Goal: Information Seeking & Learning: Find specific fact

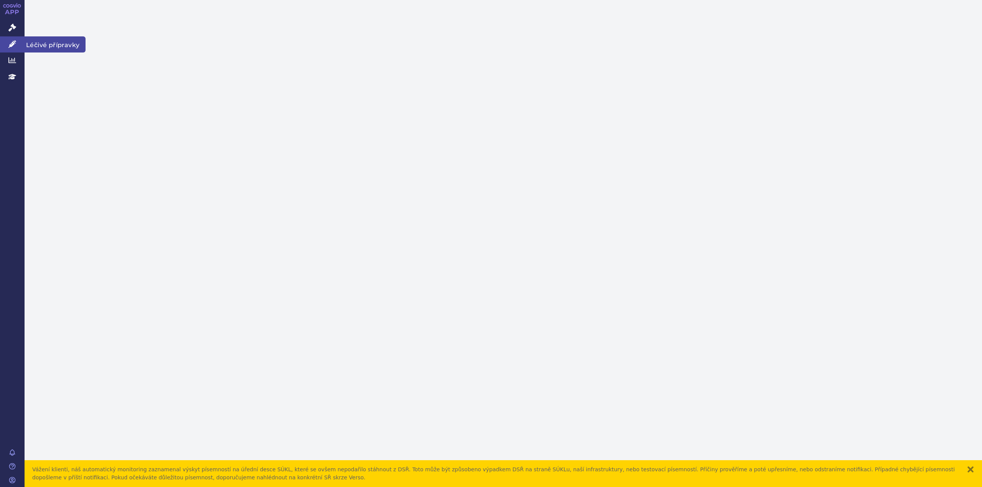
click at [12, 46] on icon at bounding box center [12, 44] width 8 height 8
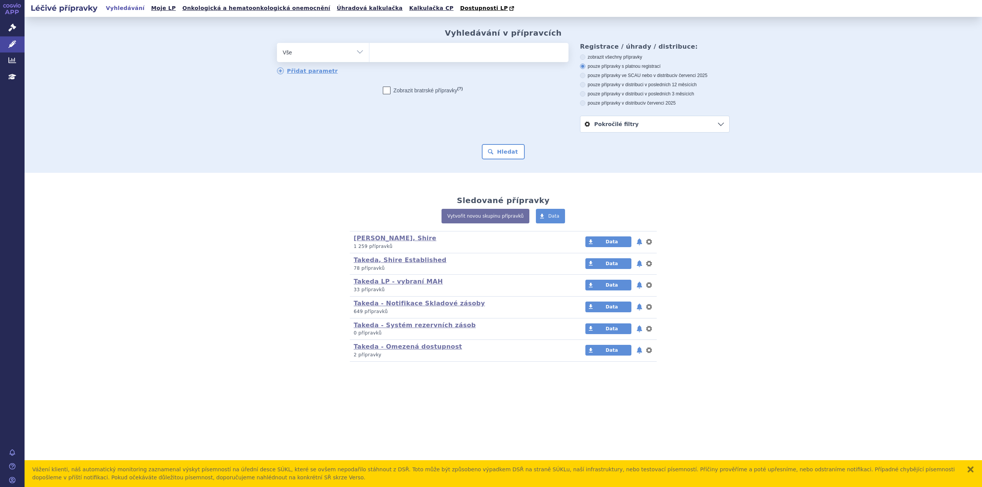
click at [417, 52] on ul at bounding box center [468, 51] width 199 height 16
click at [369, 52] on select at bounding box center [369, 52] width 0 height 19
type input "PR"
type input "PRO"
type input "PROKA"
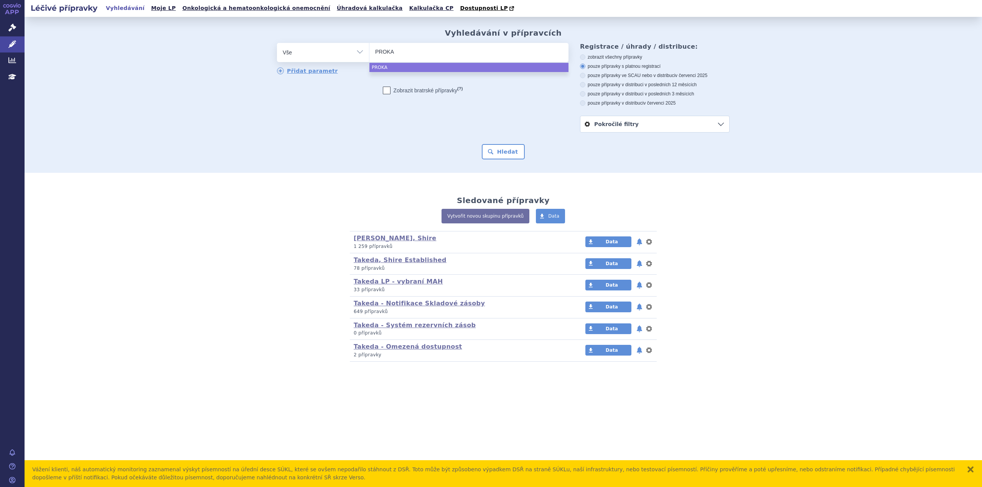
type input "PROKAR"
type input "PROKARB"
type input "PROKARBA"
type input "PROKARBAZIN"
select select "PROKARBAZIN"
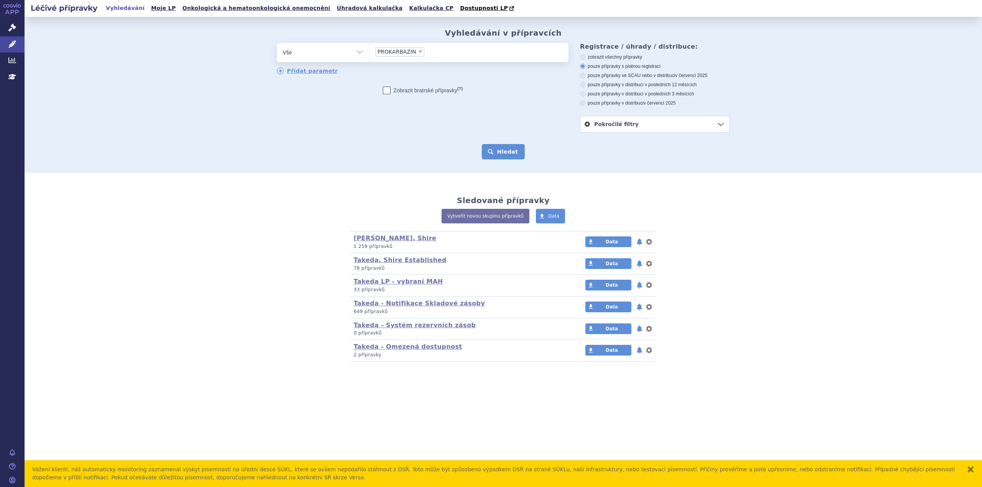
click at [497, 151] on button "Hledat" at bounding box center [503, 151] width 43 height 15
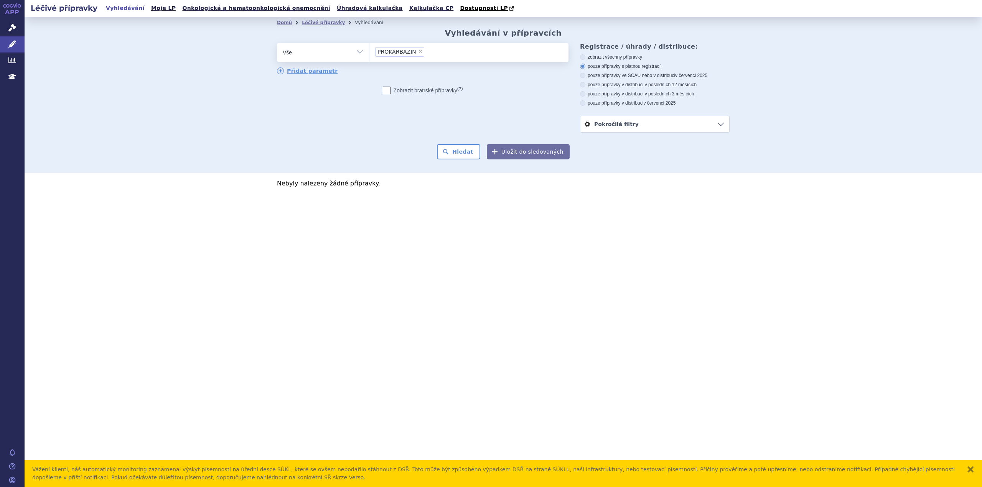
click at [418, 53] on span "×" at bounding box center [420, 51] width 5 height 5
click at [369, 53] on select "PROKARBAZIN" at bounding box center [369, 52] width 0 height 19
select select
click at [357, 51] on select "Vše Přípravek/SUKL kód MAH VPOIS ATC/Aktivní látka Léková forma Síla" at bounding box center [323, 51] width 92 height 17
select select "filter-atc-group"
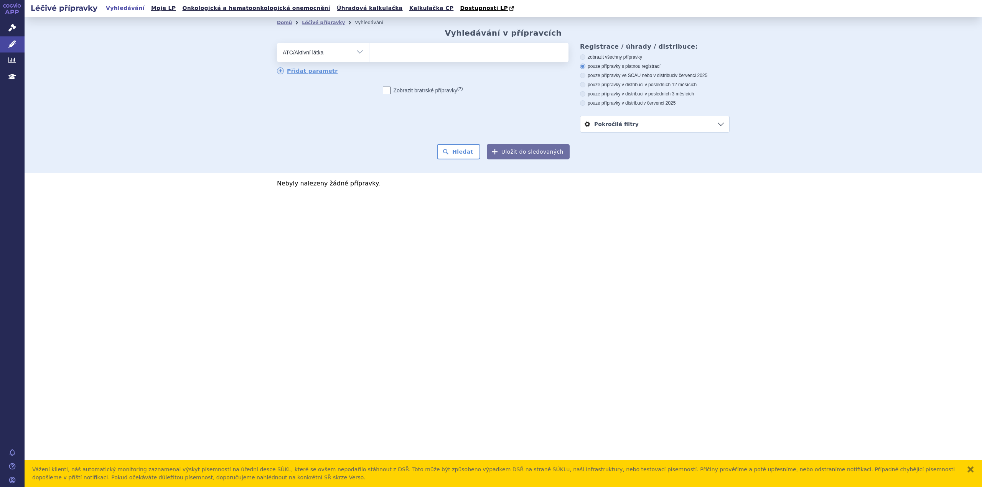
click at [277, 43] on select "Vše Přípravek/SUKL kód MAH VPOIS ATC/Aktivní látka Léková forma Síla" at bounding box center [323, 51] width 92 height 17
click at [400, 56] on ul at bounding box center [468, 51] width 199 height 16
click at [369, 56] on select at bounding box center [369, 52] width 0 height 19
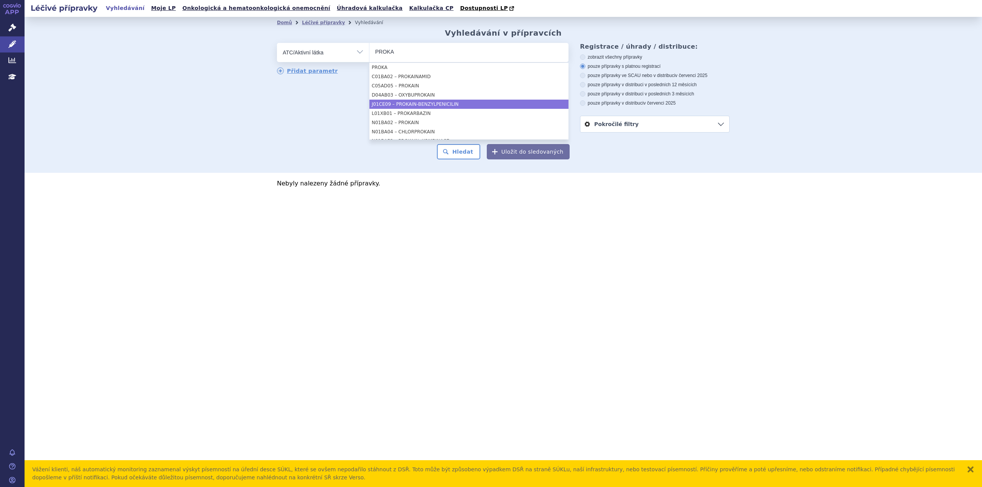
type input "PROKA"
select select "L01XB01"
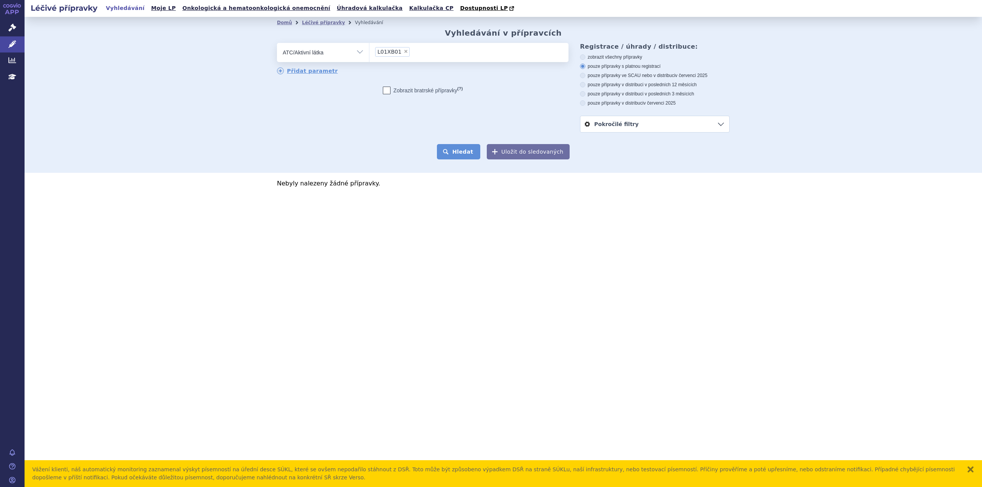
click at [457, 155] on button "Hledat" at bounding box center [458, 151] width 43 height 15
click at [454, 155] on button "Hledat" at bounding box center [458, 151] width 43 height 15
click at [403, 54] on span "×" at bounding box center [405, 51] width 5 height 5
click at [369, 54] on select "L01XB01" at bounding box center [369, 52] width 0 height 19
select select
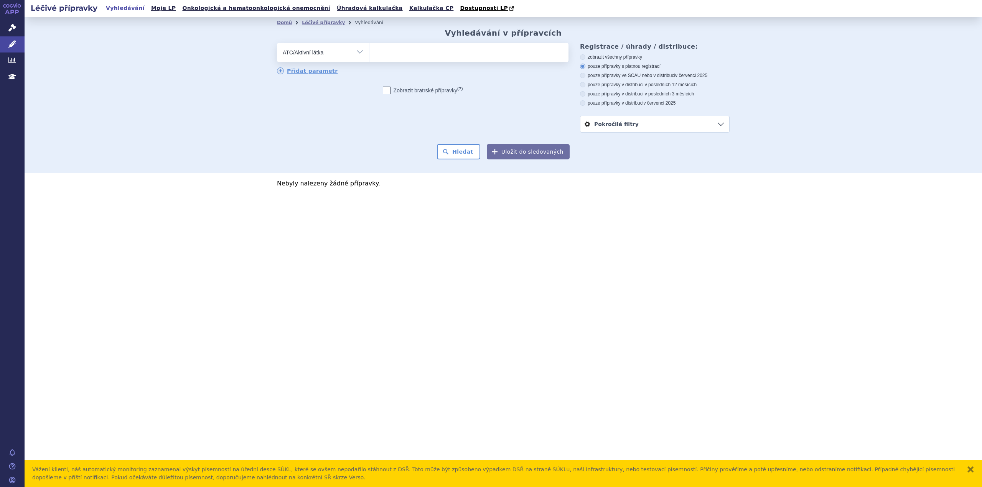
click at [400, 56] on ul at bounding box center [468, 51] width 199 height 16
click at [369, 56] on select at bounding box center [369, 52] width 0 height 19
type input "DAKARBAZIN"
select select "DAKARBAZIN"
click at [458, 152] on button "Hledat" at bounding box center [458, 151] width 43 height 15
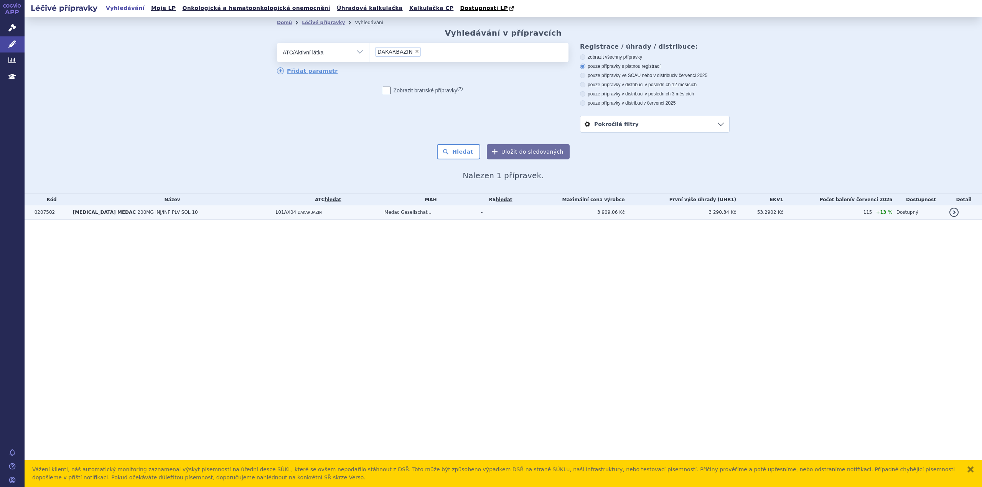
click at [150, 212] on span "200MG INJ/INF PLV SOL 10" at bounding box center [167, 212] width 60 height 5
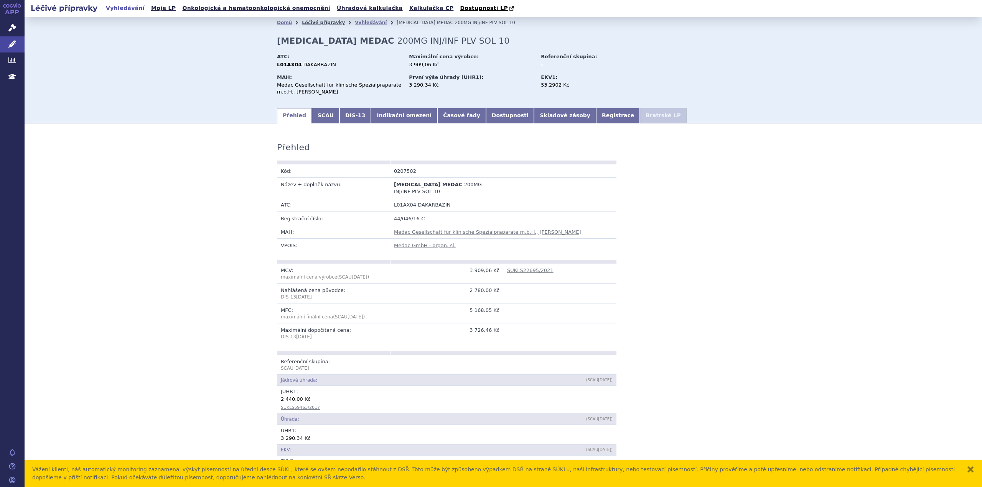
click at [314, 25] on link "Léčivé přípravky" at bounding box center [323, 22] width 43 height 5
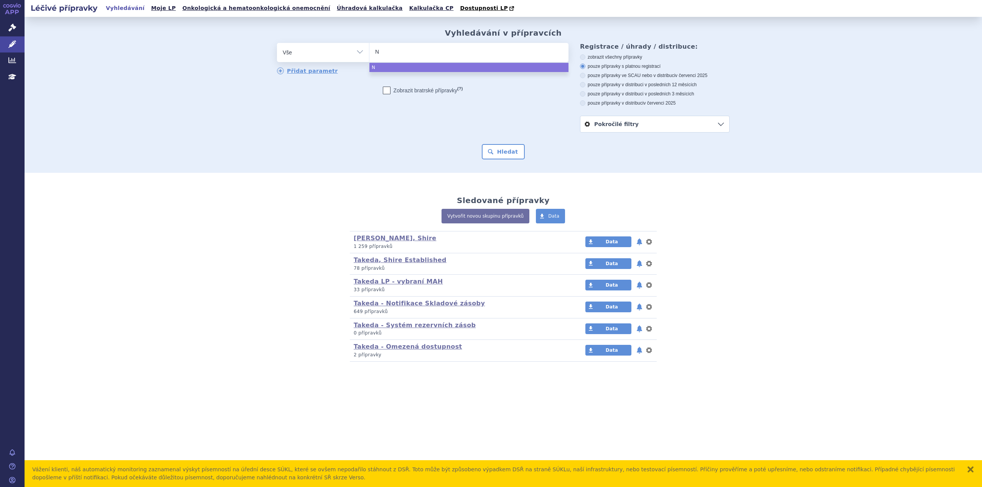
type input "NA"
type input "NAT"
type input "NATU"
type input "NATULA"
type input "NATULAN"
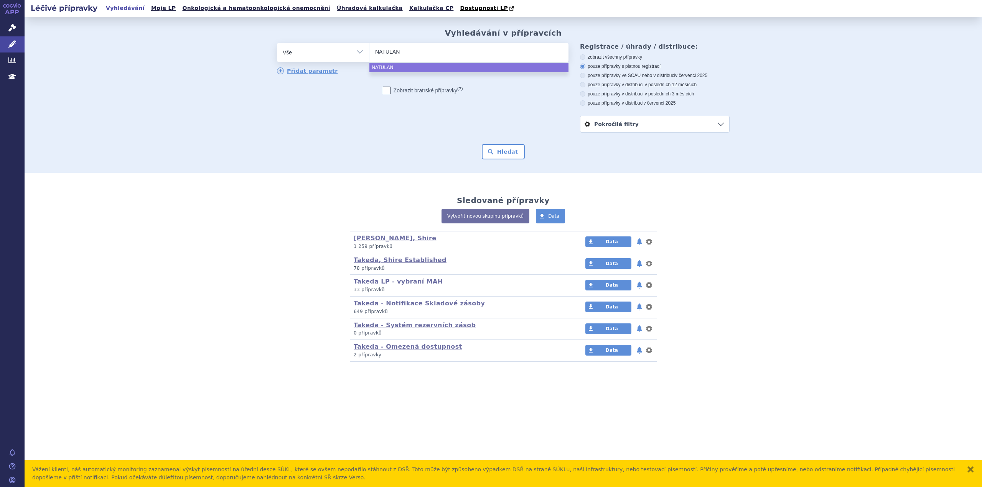
select select "NATULAN"
click at [491, 154] on button "Hledat" at bounding box center [503, 151] width 43 height 15
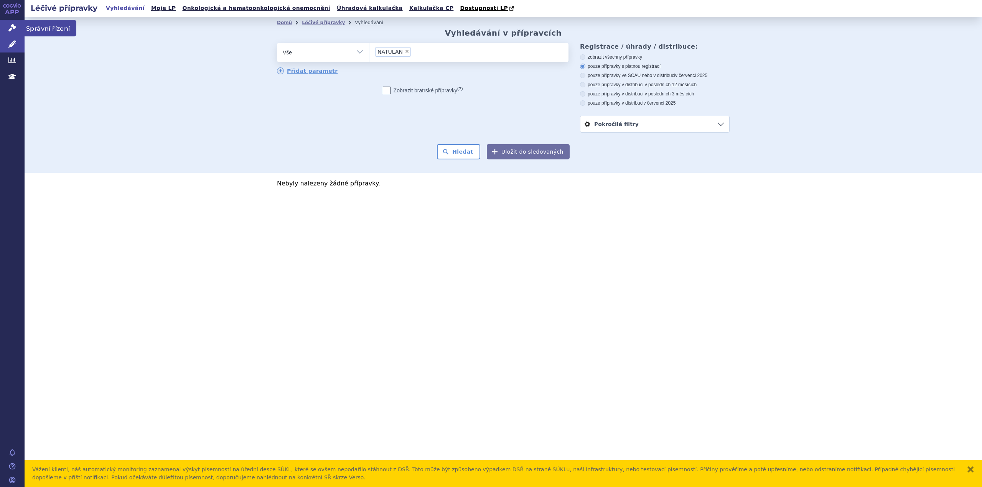
click at [13, 26] on icon at bounding box center [12, 28] width 8 height 8
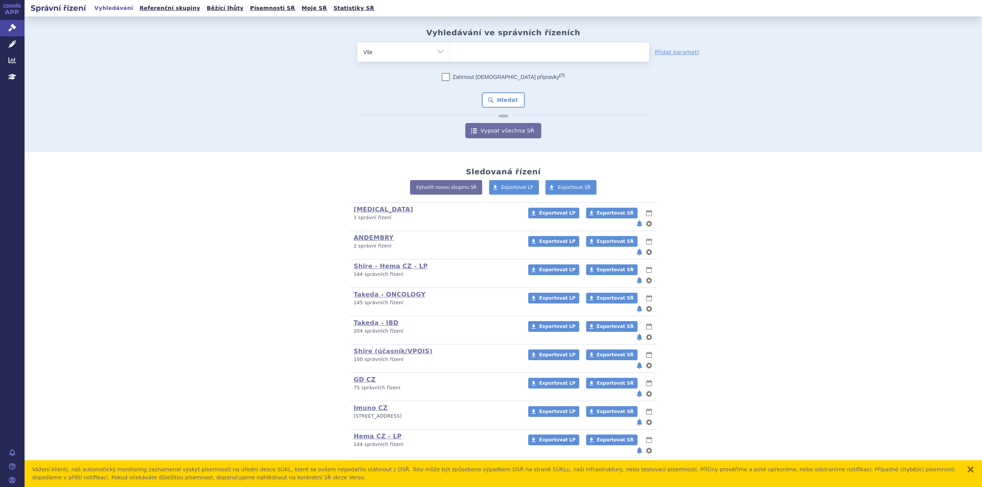
click at [435, 56] on select "Vše Spisová značka Typ SŘ Přípravek/SUKL kód Účastník/Držitel" at bounding box center [403, 51] width 92 height 17
click at [14, 45] on icon at bounding box center [12, 44] width 8 height 8
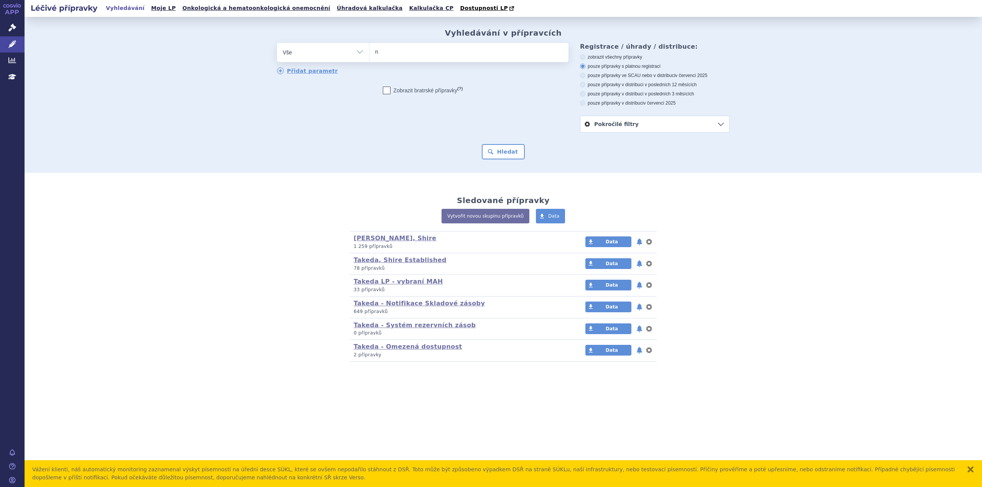
type input "na"
type input "nat"
type input "natul"
type input "natulan"
select select "natulan"
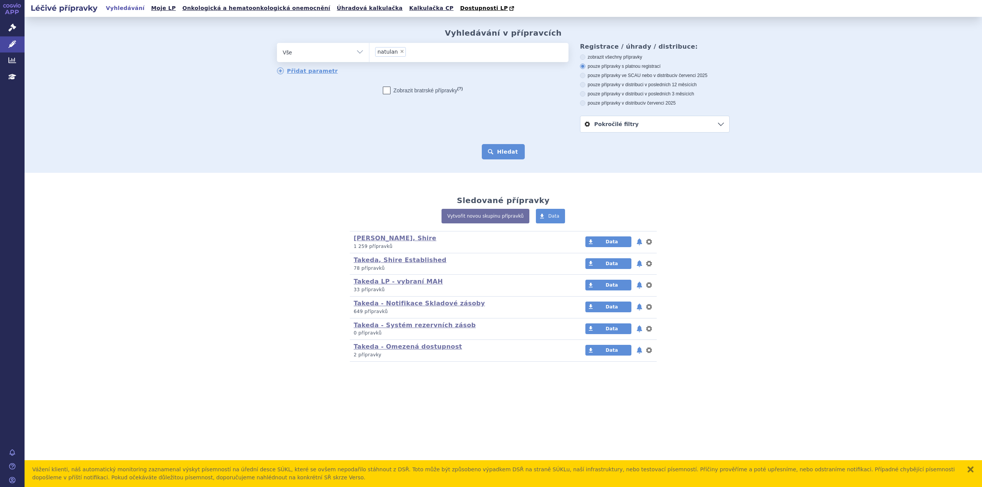
click at [510, 147] on button "Hledat" at bounding box center [503, 151] width 43 height 15
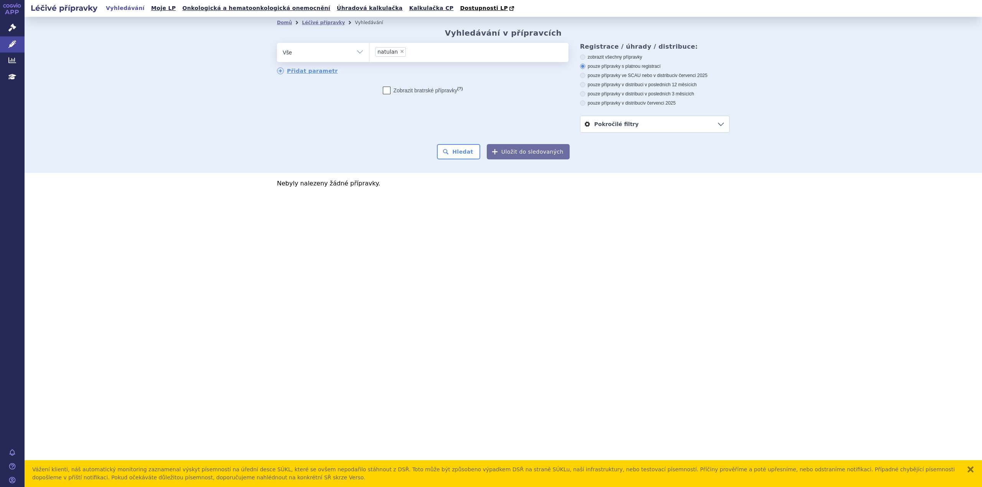
click at [400, 51] on span "×" at bounding box center [402, 51] width 5 height 5
click at [369, 51] on select "natulan" at bounding box center [369, 52] width 0 height 19
select select
click at [361, 56] on select "Vše Přípravek/SUKL kód MAH VPOIS ATC/Aktivní látka Léková forma Síla" at bounding box center [323, 51] width 92 height 17
select select "filter-product"
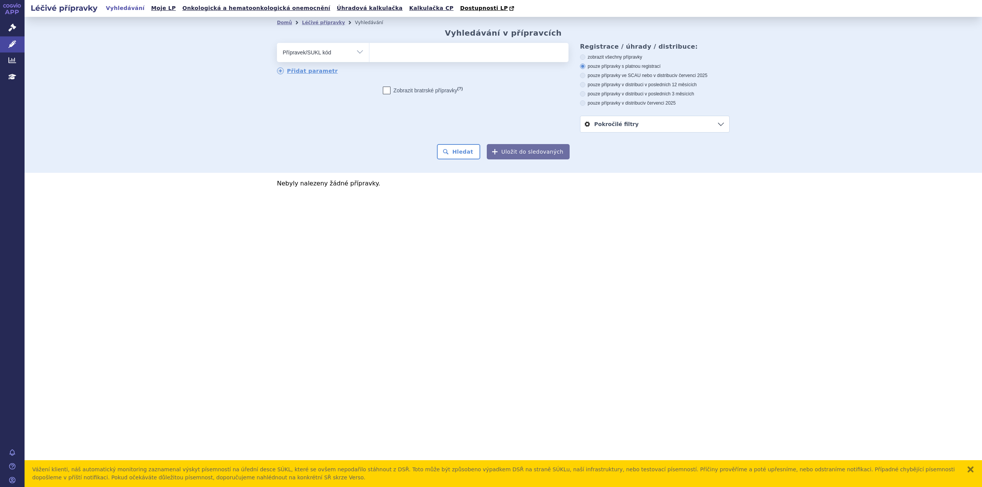
click at [277, 43] on select "Vše Přípravek/SUKL kód MAH VPOIS ATC/Aktivní látka Léková forma Síla" at bounding box center [323, 51] width 92 height 17
click at [386, 53] on ul at bounding box center [468, 51] width 199 height 16
click at [369, 53] on select at bounding box center [369, 52] width 0 height 19
type input "0001814"
select select "68085ef5-0135-4d36-8922-6483e9ffcc8f"
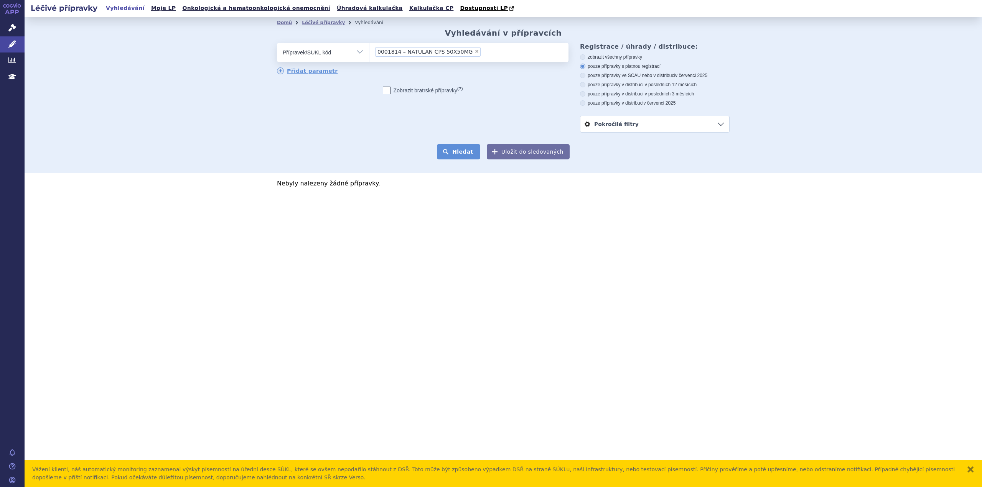
click at [453, 155] on button "Hledat" at bounding box center [458, 151] width 43 height 15
click at [456, 156] on button "Hledat" at bounding box center [458, 151] width 43 height 15
